Goal: Task Accomplishment & Management: Complete application form

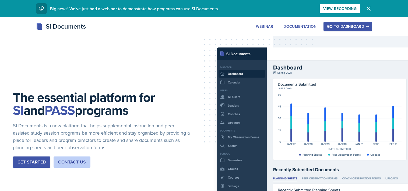
click at [333, 26] on div "Go to Dashboard" at bounding box center [347, 26] width 41 height 4
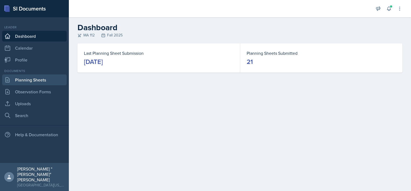
click at [35, 82] on link "Planning Sheets" at bounding box center [34, 79] width 65 height 11
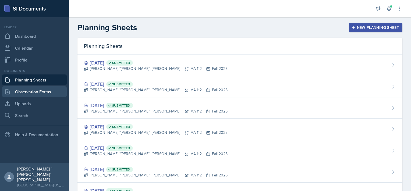
click at [48, 93] on link "Observation Forms" at bounding box center [34, 91] width 65 height 11
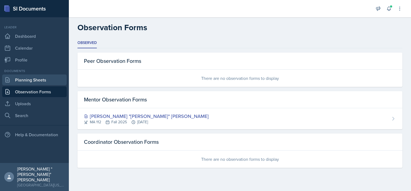
click at [42, 82] on link "Planning Sheets" at bounding box center [34, 79] width 65 height 11
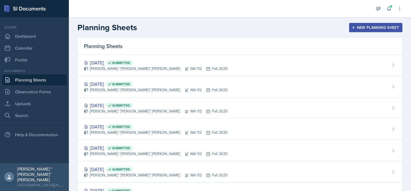
click at [357, 26] on div "New Planning Sheet" at bounding box center [376, 27] width 46 height 4
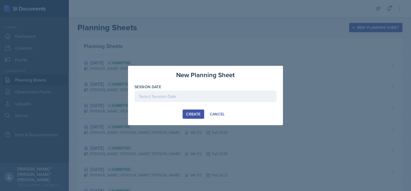
click at [192, 89] on div "Session Date" at bounding box center [206, 86] width 142 height 5
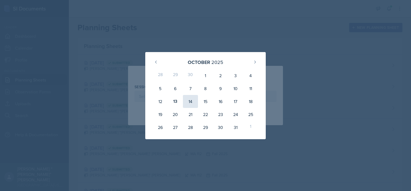
click at [191, 104] on div "14" at bounding box center [190, 101] width 15 height 13
type input "[DATE]"
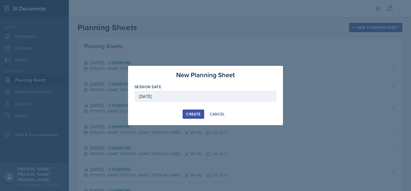
click at [190, 113] on div "Create" at bounding box center [193, 114] width 14 height 4
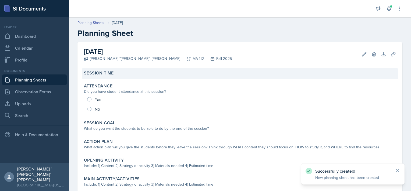
click at [120, 75] on div "Session Time" at bounding box center [240, 72] width 312 height 5
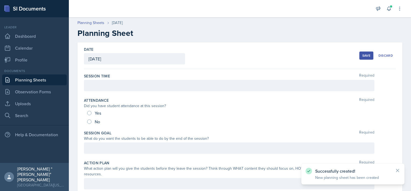
click at [111, 89] on div at bounding box center [229, 85] width 291 height 11
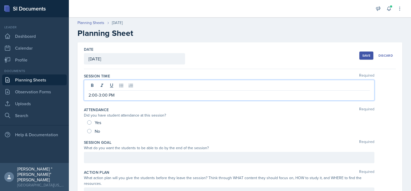
click at [97, 94] on p "2:00-3:00 PM" at bounding box center [230, 95] width 282 height 6
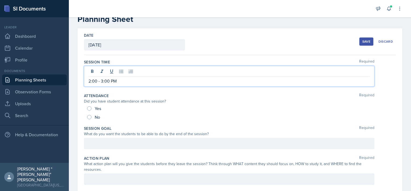
scroll to position [27, 0]
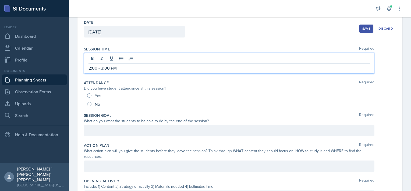
click at [362, 31] on button "Save" at bounding box center [367, 28] width 14 height 8
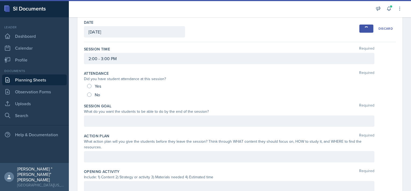
scroll to position [29, 0]
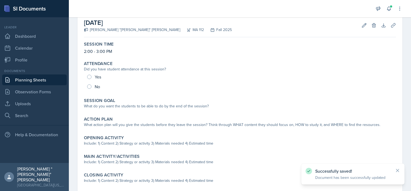
click at [14, 82] on link "Planning Sheets" at bounding box center [34, 79] width 65 height 11
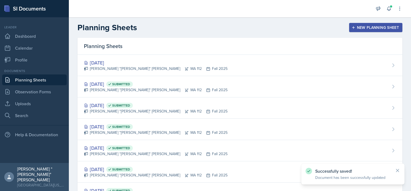
click at [367, 24] on button "New Planning Sheet" at bounding box center [375, 27] width 53 height 9
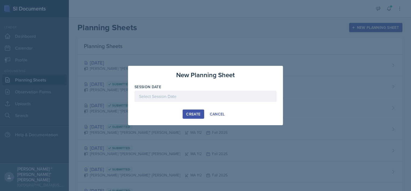
click at [216, 99] on div at bounding box center [206, 95] width 142 height 11
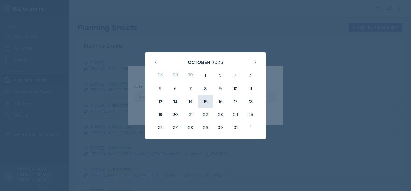
click at [202, 101] on div "15" at bounding box center [205, 101] width 15 height 13
type input "[DATE]"
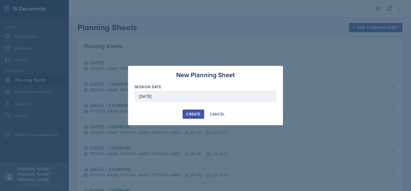
click at [188, 112] on div "Create" at bounding box center [193, 114] width 14 height 4
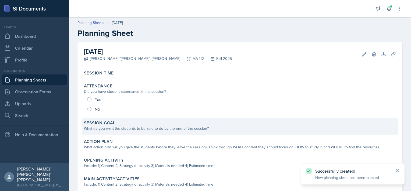
click at [125, 122] on div "Session Goal" at bounding box center [240, 122] width 312 height 5
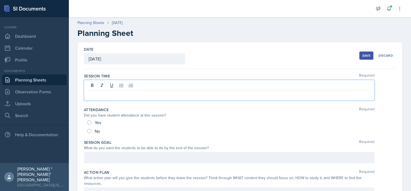
click at [109, 85] on div at bounding box center [229, 90] width 291 height 21
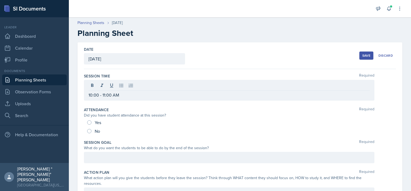
click at [365, 57] on div "Save" at bounding box center [367, 55] width 8 height 4
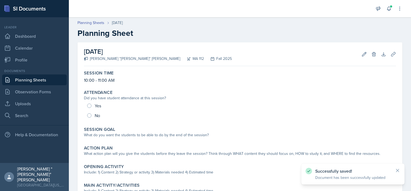
click at [38, 76] on link "Planning Sheets" at bounding box center [34, 79] width 65 height 11
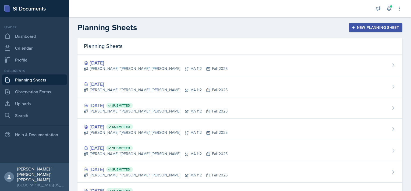
click at [357, 25] on div "New Planning Sheet" at bounding box center [376, 27] width 46 height 4
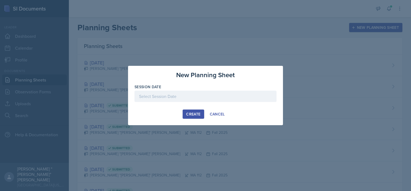
click at [173, 97] on div at bounding box center [206, 95] width 142 height 11
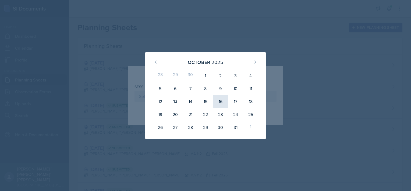
click at [222, 102] on div "16" at bounding box center [220, 101] width 15 height 13
type input "[DATE]"
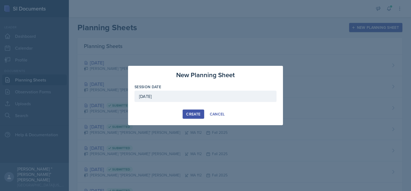
click at [190, 115] on div "Create" at bounding box center [193, 114] width 14 height 4
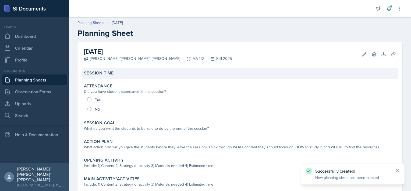
click at [127, 74] on div "Session Time" at bounding box center [240, 72] width 312 height 5
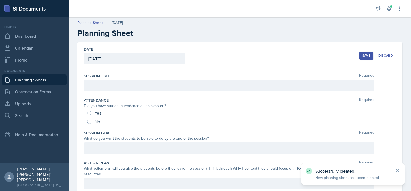
click at [108, 93] on div "Session Time Required" at bounding box center [240, 83] width 312 height 24
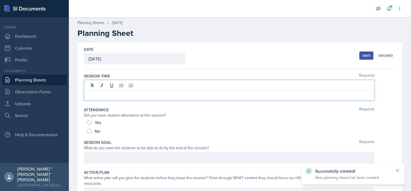
click at [110, 87] on div at bounding box center [229, 90] width 291 height 21
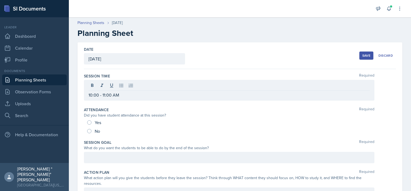
click at [364, 57] on div "Save" at bounding box center [367, 55] width 8 height 4
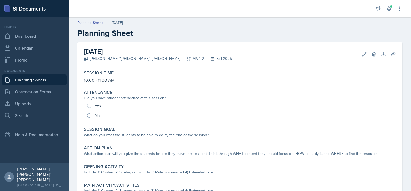
click at [51, 81] on link "Planning Sheets" at bounding box center [34, 79] width 65 height 11
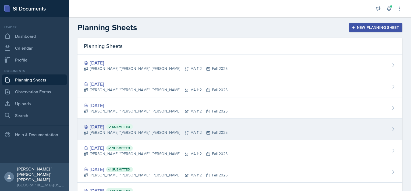
click at [122, 130] on div "[PERSON_NAME] "[PERSON_NAME]" [PERSON_NAME] MA 112 Fall 2025" at bounding box center [156, 132] width 144 height 6
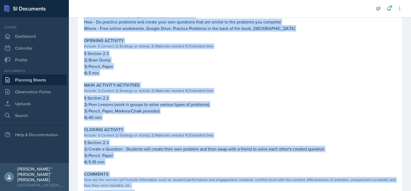
scroll to position [184, 0]
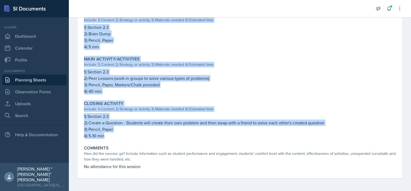
drag, startPoint x: 84, startPoint y: 90, endPoint x: 111, endPoint y: 139, distance: 56.0
click at [111, 139] on div "Session Time 10:00 - 11:00 AM Attendance Did you have student attendance at thi…" at bounding box center [240, 31] width 312 height 294
copy div "Students can find slope from two given points. Students can create an equation …"
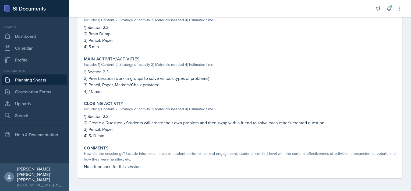
click at [40, 75] on div "Documents Planning Sheets Observation Forms Uploads Search" at bounding box center [34, 94] width 65 height 52
click at [40, 76] on link "Planning Sheets" at bounding box center [34, 79] width 65 height 11
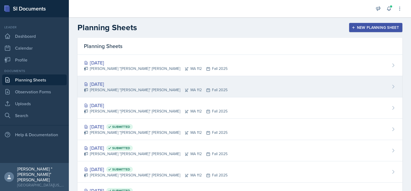
click at [120, 94] on div "[DATE] [PERSON_NAME] "[PERSON_NAME]" [PERSON_NAME] MA 112 Fall 2025" at bounding box center [240, 86] width 325 height 21
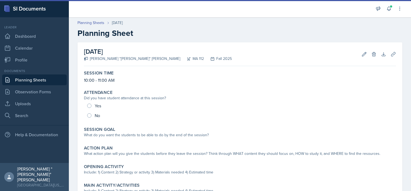
click at [43, 79] on link "Planning Sheets" at bounding box center [34, 79] width 65 height 11
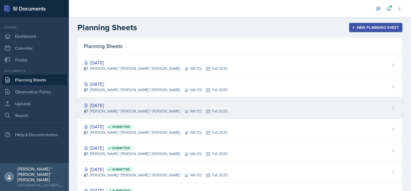
click at [102, 104] on div "[DATE]" at bounding box center [156, 104] width 144 height 7
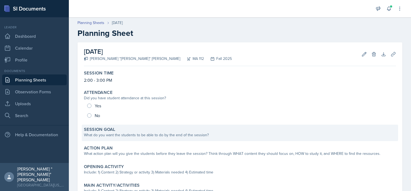
click at [124, 139] on div "Session Goal What do you want the students to be able to do by the end of the s…" at bounding box center [240, 132] width 317 height 16
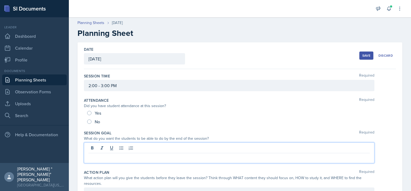
click at [118, 149] on div at bounding box center [229, 152] width 291 height 21
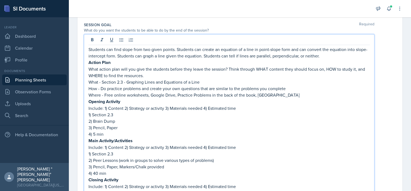
scroll to position [51, 0]
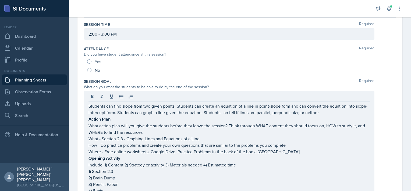
drag, startPoint x: 87, startPoint y: 136, endPoint x: 156, endPoint y: 144, distance: 69.4
click at [156, 144] on div "Students can find slope from two given points. Students can create an equation …" at bounding box center [229, 182] width 291 height 183
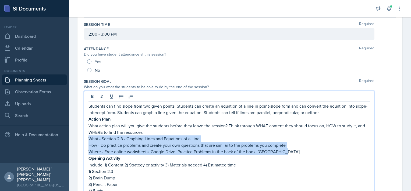
drag, startPoint x: 287, startPoint y: 151, endPoint x: 89, endPoint y: 137, distance: 199.1
click at [89, 137] on div "Students can find slope from two given points. Students can create an equation …" at bounding box center [230, 187] width 282 height 169
copy div "What - Section 2.3 - Graphing Lines and Equations of a Line How - Do practice p…"
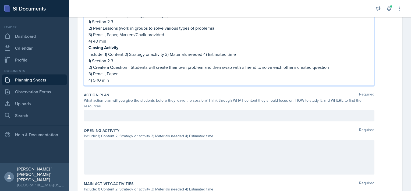
click at [113, 114] on p at bounding box center [230, 115] width 282 height 6
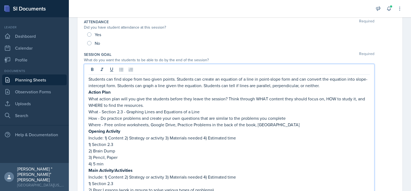
scroll to position [87, 0]
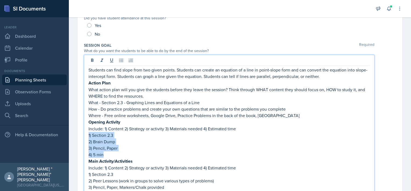
drag, startPoint x: 111, startPoint y: 152, endPoint x: 89, endPoint y: 132, distance: 29.6
click at [89, 132] on div "Students can find slope from two given points. Students can create an equation …" at bounding box center [230, 150] width 282 height 169
copy div "1) Section 2.3 2) Brain Dump 3) Pencil, Paper 4) 5 min"
click at [145, 145] on p "3) Pencil, Paper" at bounding box center [230, 148] width 282 height 6
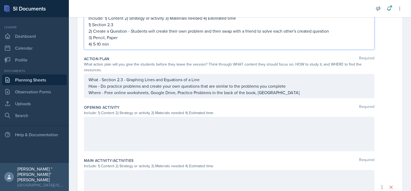
click at [129, 128] on div at bounding box center [229, 134] width 291 height 34
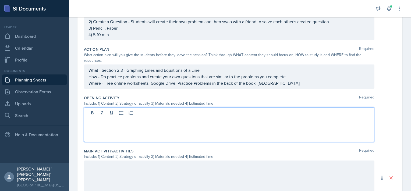
scroll to position [276, 0]
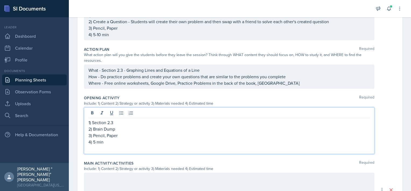
click at [127, 119] on p "1) Section 2.3" at bounding box center [230, 122] width 282 height 6
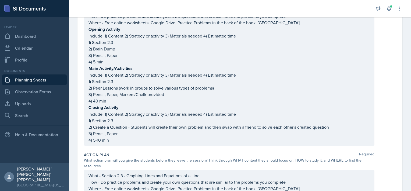
scroll to position [162, 0]
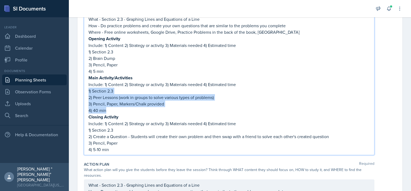
drag, startPoint x: 107, startPoint y: 110, endPoint x: 79, endPoint y: 89, distance: 35.5
click at [79, 89] on div "Date [DATE] [DATE] 28 29 30 1 2 3 4 5 6 7 8 9 10 11 12 13 14 15 16 17 18 19 20 …" at bounding box center [240, 150] width 325 height 557
copy div "1) Section 2.3 2) Peer Lessons (work in groups to solve various types of proble…"
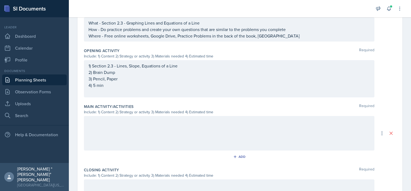
click at [138, 123] on p at bounding box center [230, 121] width 282 height 6
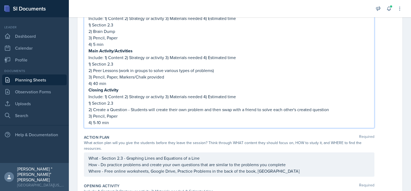
scroll to position [207, 0]
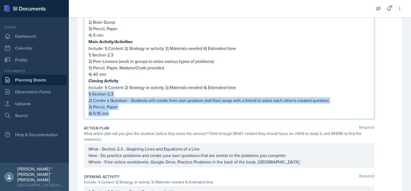
drag, startPoint x: 117, startPoint y: 114, endPoint x: 86, endPoint y: 94, distance: 36.4
click at [86, 94] on div "Students can find slope from two given points. Students can create an equation …" at bounding box center [229, 26] width 291 height 183
copy div "1) Section 2.3 2) Create a Question - Students will create their own problem an…"
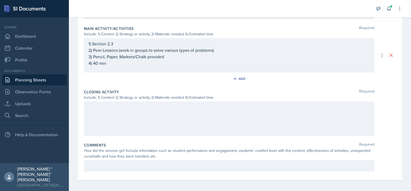
click at [119, 129] on div at bounding box center [229, 118] width 291 height 34
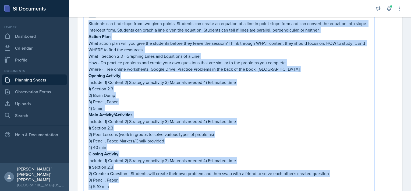
scroll to position [104, 0]
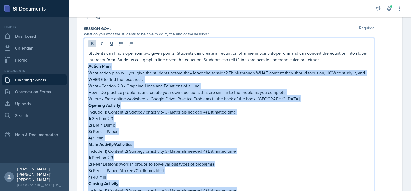
drag, startPoint x: 113, startPoint y: 113, endPoint x: 84, endPoint y: 67, distance: 54.5
click at [84, 67] on div "Students can find slope from two given points. Students can create an equation …" at bounding box center [229, 129] width 291 height 183
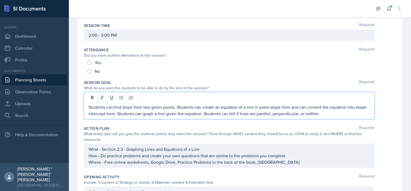
scroll to position [0, 0]
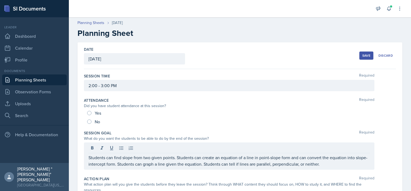
click at [363, 54] on div "Save" at bounding box center [367, 55] width 8 height 4
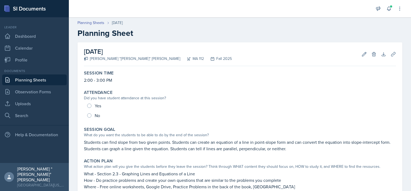
drag, startPoint x: 57, startPoint y: 80, endPoint x: 60, endPoint y: 81, distance: 3.3
click at [57, 80] on link "Planning Sheets" at bounding box center [34, 79] width 65 height 11
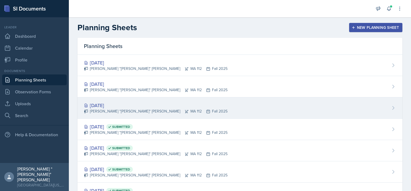
click at [114, 101] on div "[DATE]" at bounding box center [156, 104] width 144 height 7
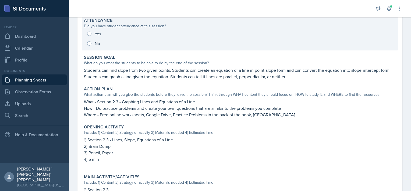
scroll to position [16, 0]
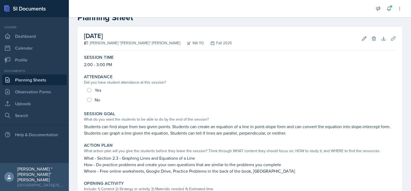
click at [44, 76] on link "Planning Sheets" at bounding box center [34, 79] width 65 height 11
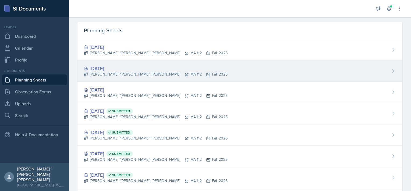
click at [121, 74] on div "[PERSON_NAME] "[PERSON_NAME]" [PERSON_NAME] MA 112 Fall 2025" at bounding box center [156, 74] width 144 height 6
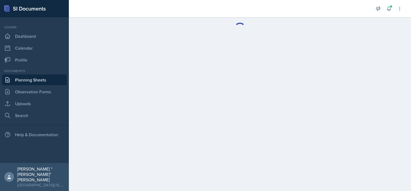
click at [121, 74] on main at bounding box center [240, 103] width 342 height 173
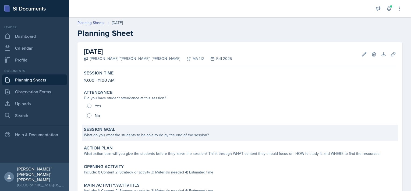
click at [122, 133] on div "What do you want the students to be able to do by the end of the session?" at bounding box center [240, 135] width 312 height 6
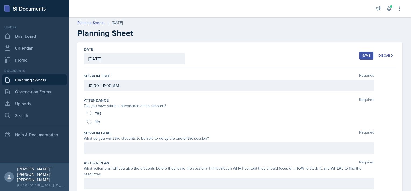
click at [109, 145] on div at bounding box center [229, 147] width 291 height 11
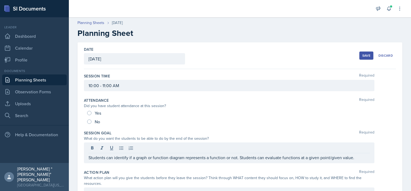
drag, startPoint x: 86, startPoint y: 159, endPoint x: 362, endPoint y: 162, distance: 275.9
click at [362, 162] on div "Students can identify if a graph or function diagram represents a function or n…" at bounding box center [229, 152] width 291 height 21
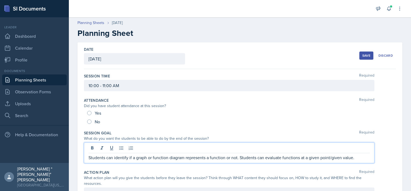
click at [357, 156] on p "Students can identify if a graph or function diagram represents a function or n…" at bounding box center [230, 157] width 282 height 6
click at [102, 146] on div "Students can identify if a graph or function diagram represents a function or n…" at bounding box center [229, 152] width 291 height 21
click at [101, 158] on p "Students can identify if a graph or function diagram represents a function or n…" at bounding box center [230, 157] width 282 height 6
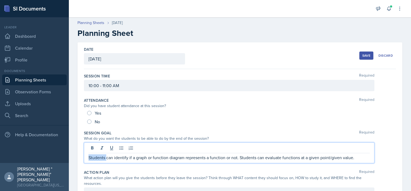
click at [101, 158] on p "Students can identify if a graph or function diagram represents a function or n…" at bounding box center [230, 157] width 282 height 6
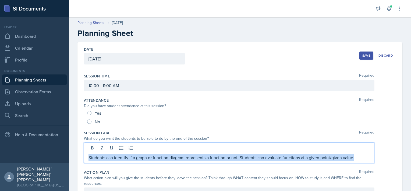
click at [101, 158] on p "Students can identify if a graph or function diagram represents a function or n…" at bounding box center [230, 157] width 282 height 6
copy p "Students can identify if a graph or function diagram represents a function or n…"
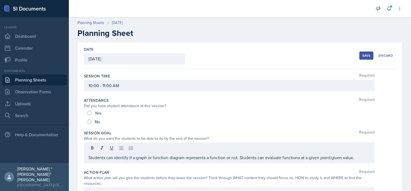
click at [158, 146] on div at bounding box center [230, 148] width 282 height 9
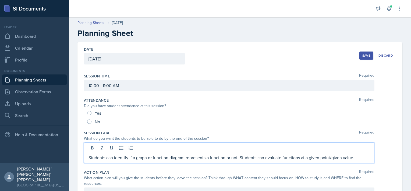
click at [230, 115] on div "Yes" at bounding box center [240, 112] width 306 height 9
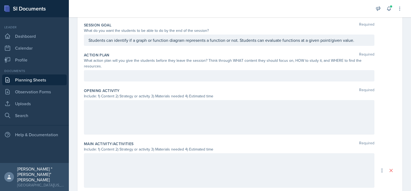
click at [118, 121] on div at bounding box center [229, 117] width 291 height 34
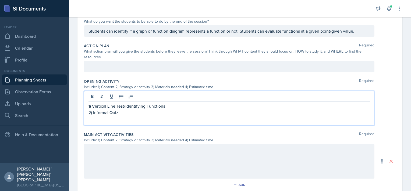
click at [93, 112] on p "2) Informal Quiz" at bounding box center [230, 112] width 282 height 6
click at [202, 111] on p "2) Function or Not? group quiz similar to Informal Quiz" at bounding box center [230, 112] width 282 height 6
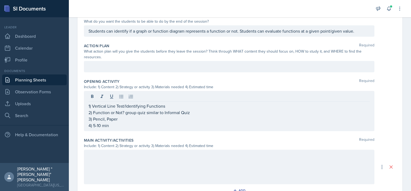
click at [156, 168] on div at bounding box center [229, 166] width 291 height 34
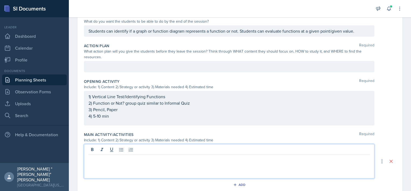
scroll to position [126, 0]
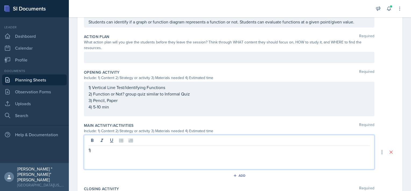
click at [356, 23] on p "Students can identify if a graph or function diagram represents a function or n…" at bounding box center [230, 22] width 282 height 6
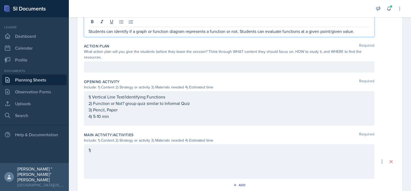
scroll to position [136, 0]
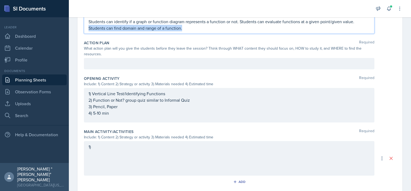
drag, startPoint x: 190, startPoint y: 28, endPoint x: 68, endPoint y: 27, distance: 122.5
click at [68, 27] on div "SI Documents Leader Dashboard Calendar Profile Documents Planning Sheets Observ…" at bounding box center [205, 95] width 411 height 191
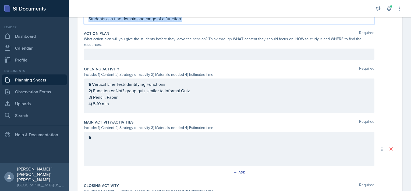
scroll to position [126, 0]
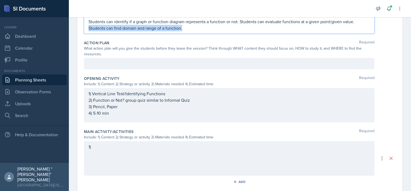
copy p "Students can find domain and range of a function."
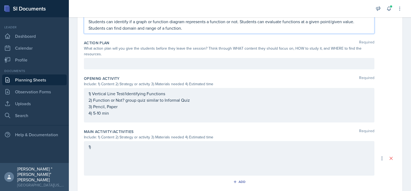
click at [180, 34] on div "Session Goal Required What do you want the students to be able to do by the end…" at bounding box center [240, 20] width 312 height 36
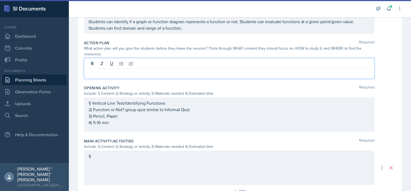
click at [125, 64] on div at bounding box center [229, 68] width 291 height 21
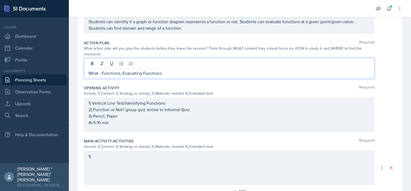
click at [101, 71] on p "What - Functions, Evaluating Functions" at bounding box center [230, 73] width 282 height 6
click at [184, 71] on p "What - 2.4 - Functions, Evaluating Functions" at bounding box center [230, 73] width 282 height 6
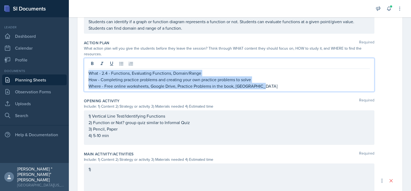
drag, startPoint x: 272, startPoint y: 86, endPoint x: 83, endPoint y: 65, distance: 190.6
click at [83, 65] on div "Date [DATE] [DATE] 28 29 30 1 2 3 4 5 6 7 8 9 10 11 12 13 14 15 16 17 18 19 20 …" at bounding box center [240, 110] width 325 height 389
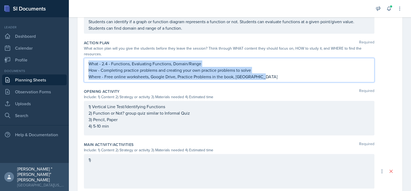
scroll to position [117, 0]
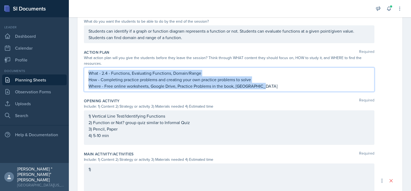
copy div "What - 2.4 - Functions, Evaluating Functions, Domain/Range How - Completing pra…"
click at [286, 75] on p "What - 2.4 - Functions, Evaluating Functions, Domain/Range" at bounding box center [230, 73] width 282 height 6
